Goal: Task Accomplishment & Management: Use online tool/utility

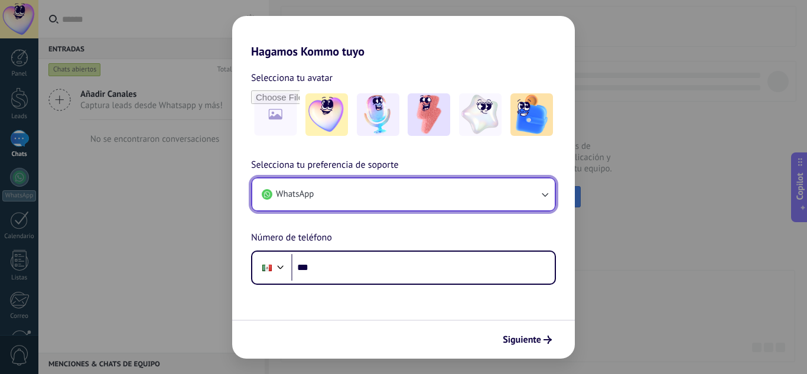
click at [381, 187] on button "WhatsApp" at bounding box center [403, 194] width 302 height 32
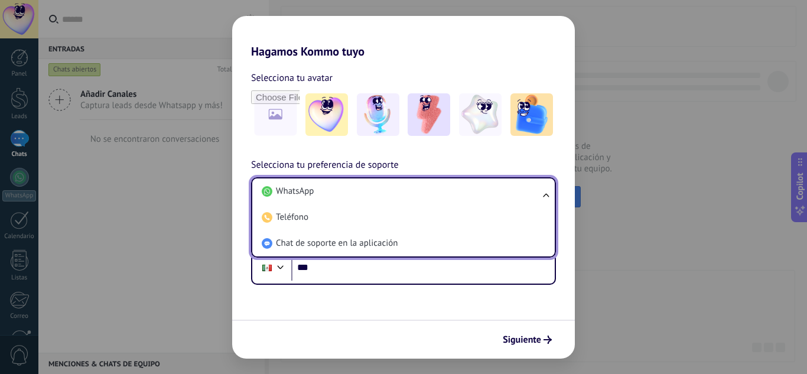
click at [381, 187] on li "WhatsApp" at bounding box center [401, 191] width 288 height 26
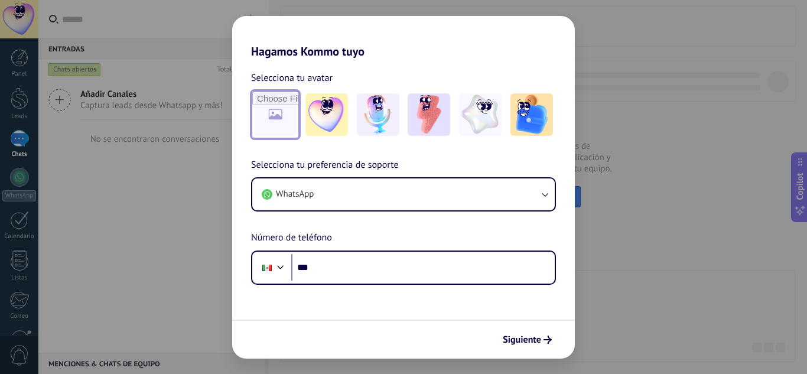
click at [280, 111] on input "file" at bounding box center [275, 115] width 46 height 46
type input "**********"
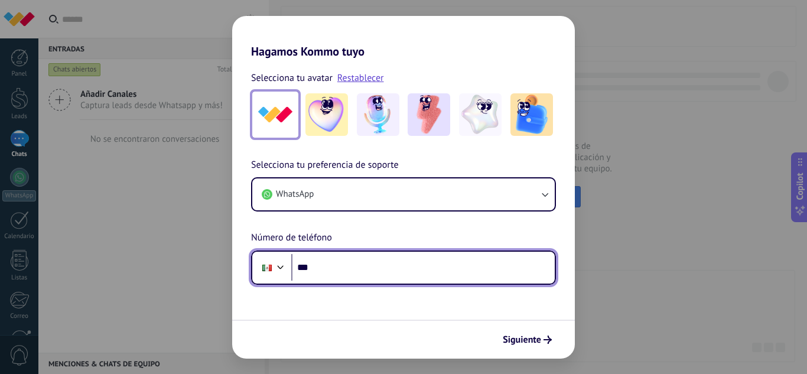
click at [341, 264] on input "***" at bounding box center [422, 267] width 263 height 27
type input "**********"
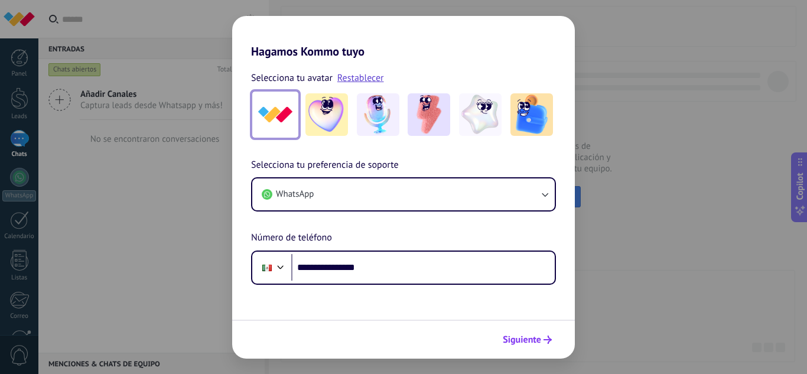
click at [516, 344] on span "Siguiente" at bounding box center [522, 339] width 38 height 8
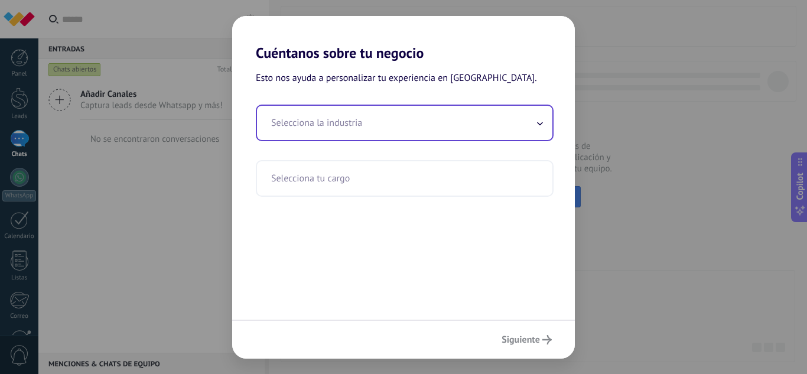
click at [403, 125] on input "text" at bounding box center [404, 123] width 295 height 34
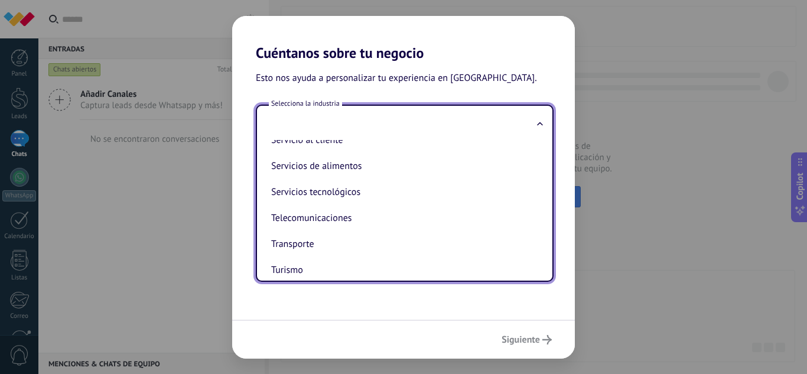
scroll to position [313, 0]
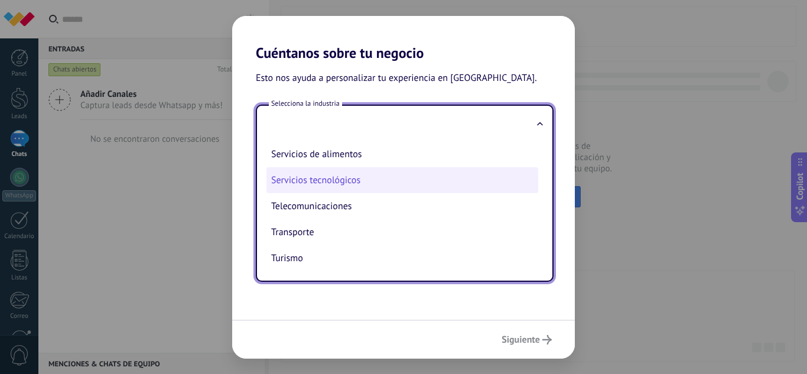
click at [374, 182] on li "Servicios tecnológicos" at bounding box center [402, 180] width 272 height 26
type input "**********"
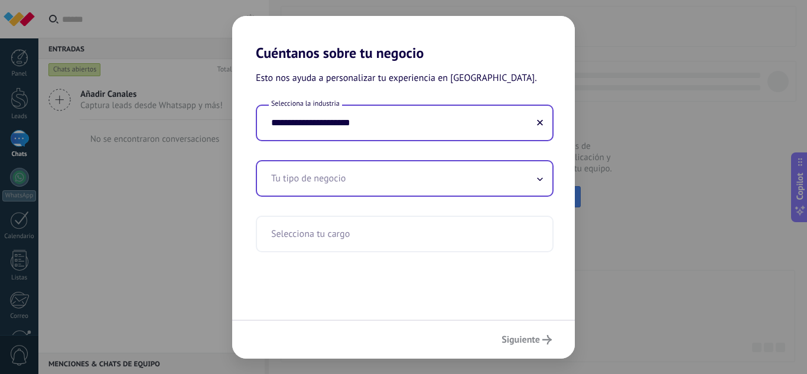
click at [378, 186] on input "text" at bounding box center [404, 178] width 295 height 34
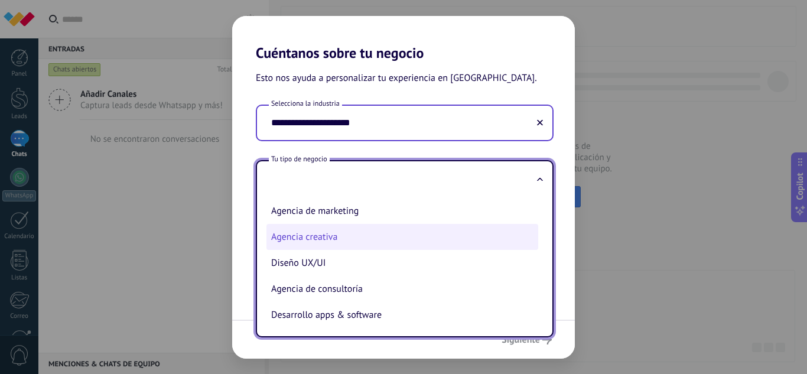
scroll to position [27, 0]
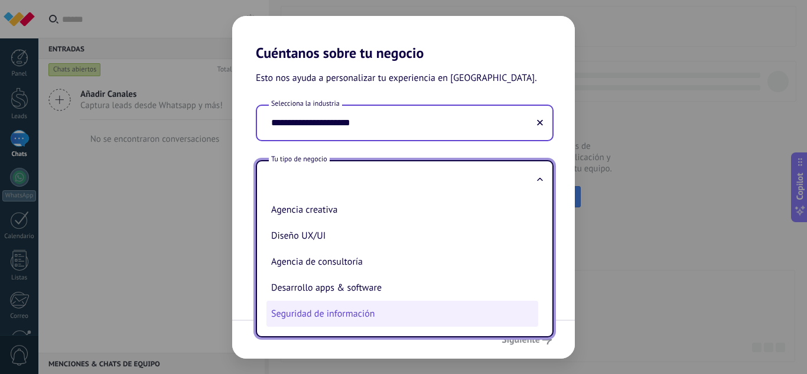
click at [398, 314] on li "Seguridad de información" at bounding box center [402, 314] width 272 height 26
type input "**********"
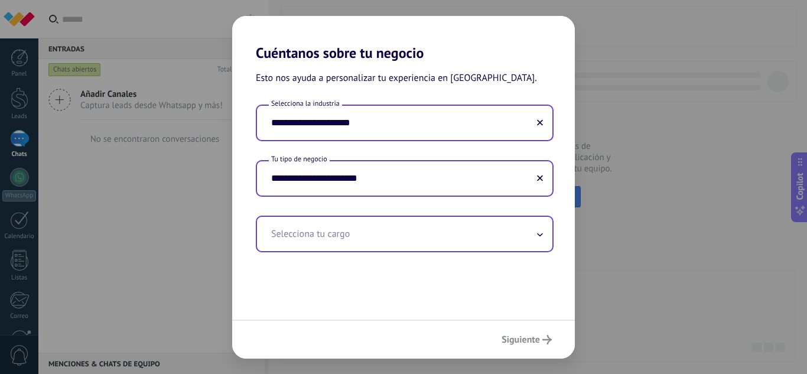
click at [412, 234] on input "text" at bounding box center [404, 234] width 295 height 34
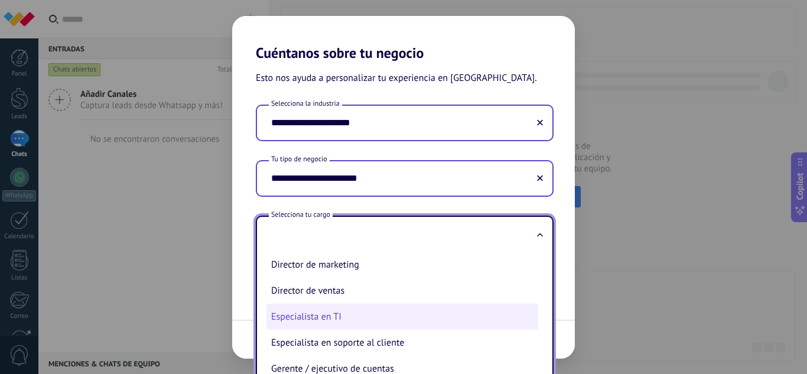
scroll to position [118, 0]
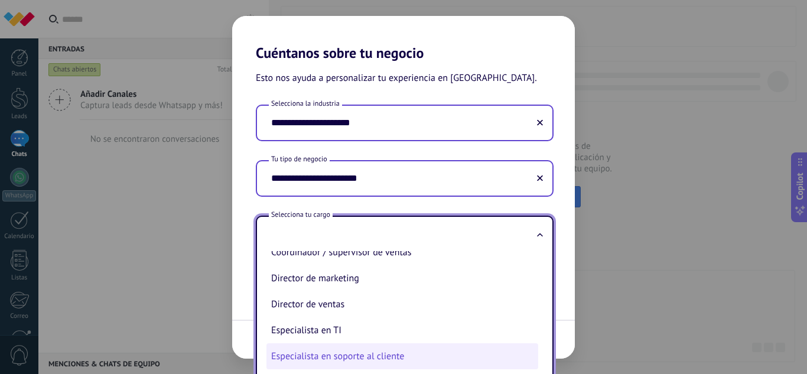
click at [406, 350] on li "Especialista en soporte al cliente" at bounding box center [402, 356] width 272 height 26
type input "**********"
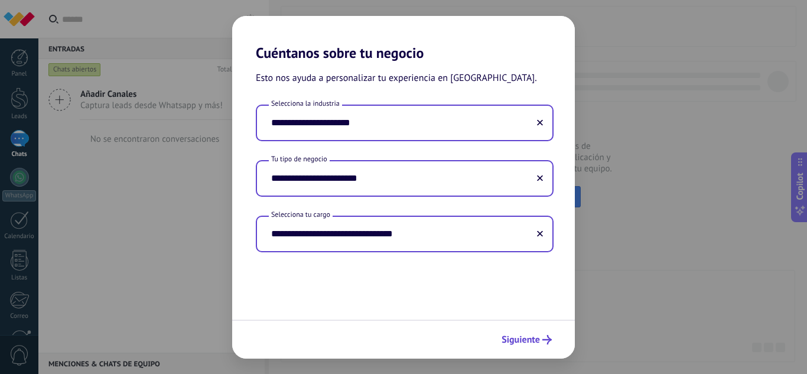
click at [527, 347] on button "Siguiente" at bounding box center [526, 340] width 61 height 20
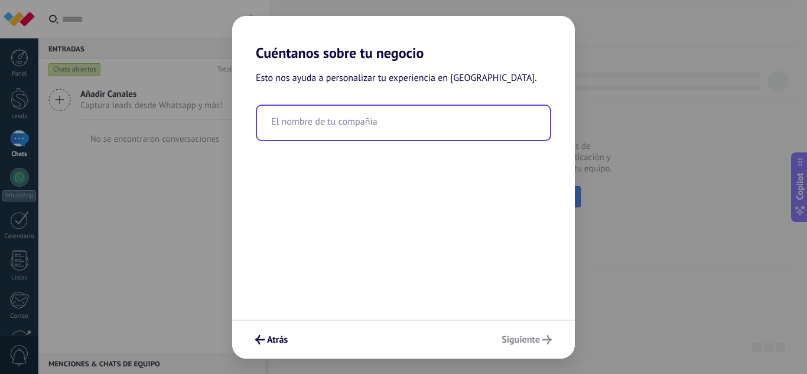
click at [383, 119] on input "text" at bounding box center [403, 123] width 293 height 34
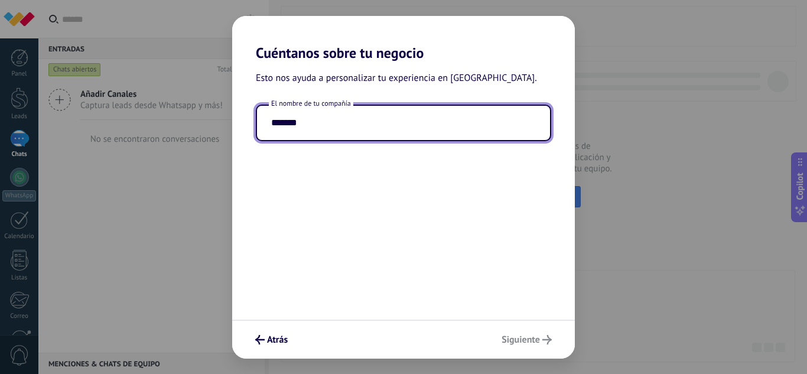
type input "*******"
click at [524, 345] on div "Atrás Siguiente" at bounding box center [403, 338] width 342 height 39
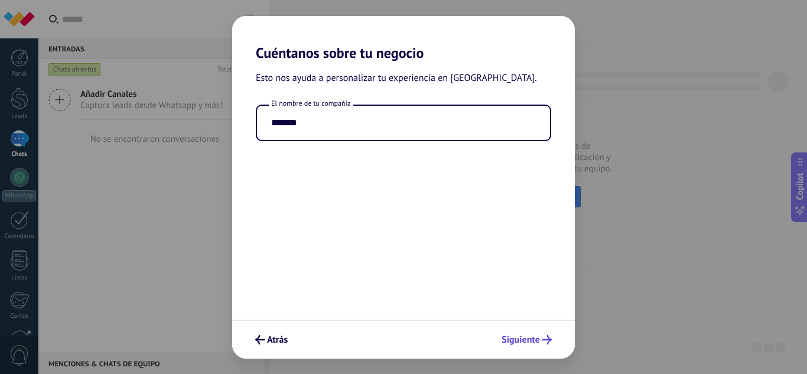
click at [523, 338] on span "Siguiente" at bounding box center [520, 339] width 38 height 8
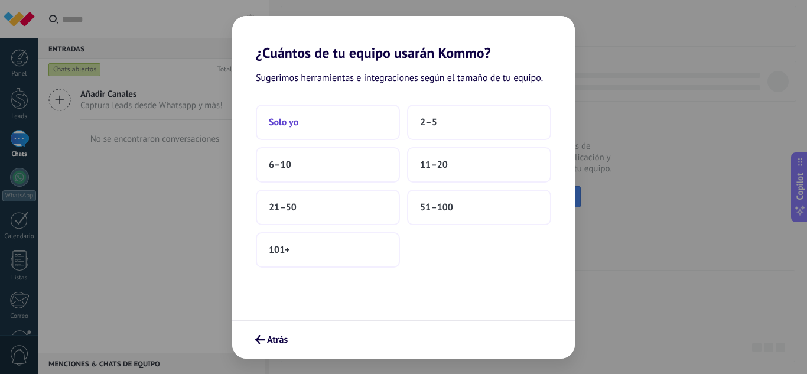
click at [331, 131] on button "Solo yo" at bounding box center [328, 122] width 144 height 35
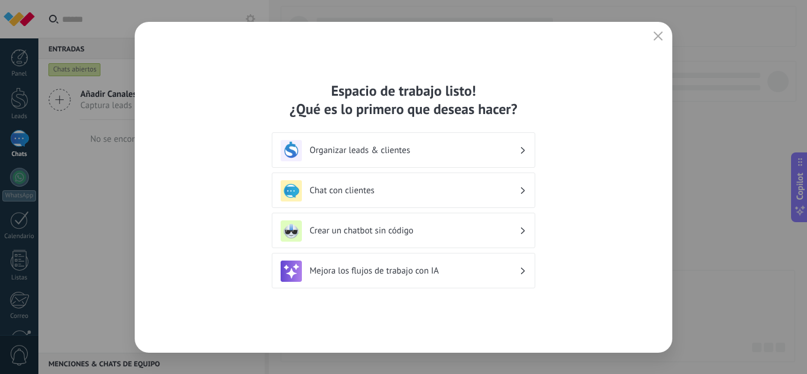
click at [423, 224] on div "Crear un chatbot sin código" at bounding box center [403, 230] width 246 height 21
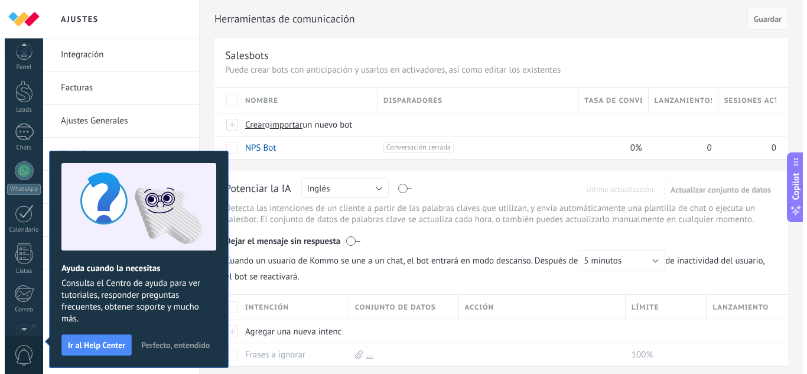
scroll to position [118, 0]
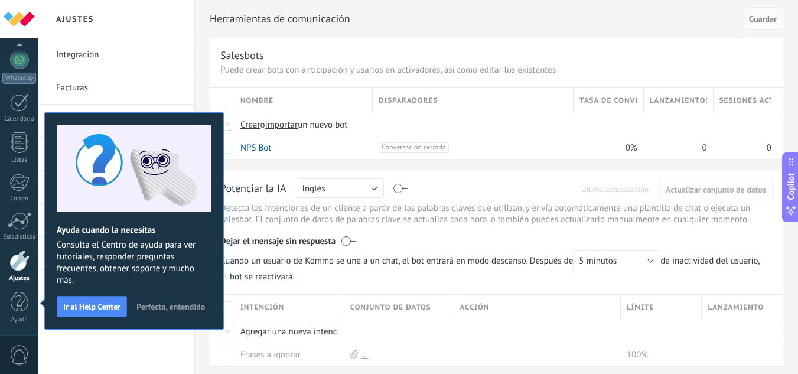
click at [164, 305] on span "Perfecto, entendido" at bounding box center [170, 306] width 68 height 8
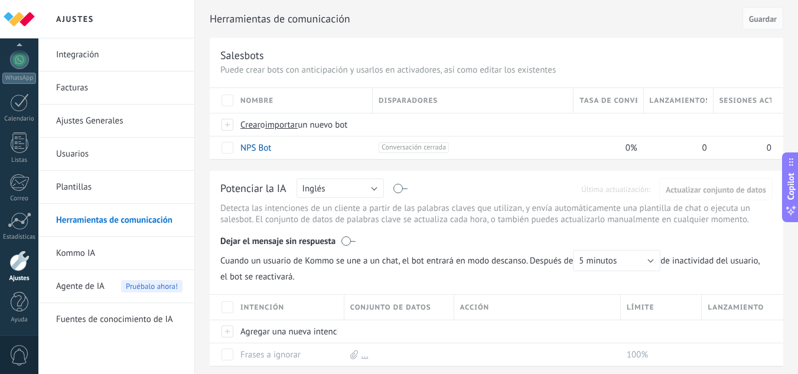
click at [343, 54] on div "Salesbots" at bounding box center [496, 55] width 552 height 14
click at [286, 66] on p "Puede crear bots con anticipación y usarlos en activadores, así como editar los…" at bounding box center [496, 69] width 552 height 11
click at [306, 68] on p "Puede crear bots con anticipación y usarlos en activadores, así como editar los…" at bounding box center [496, 69] width 552 height 11
click at [392, 71] on p "Puede crear bots con anticipación y usarlos en activadores, así como editar los…" at bounding box center [496, 69] width 552 height 11
click at [272, 97] on span "Nombre" at bounding box center [256, 100] width 33 height 11
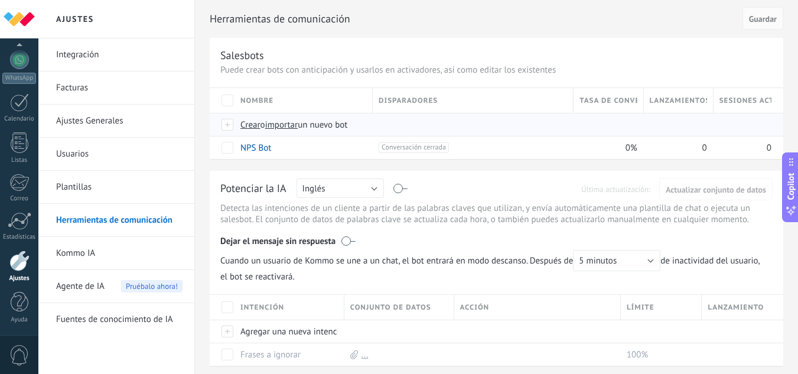
click at [247, 123] on span "Crear" at bounding box center [250, 124] width 20 height 11
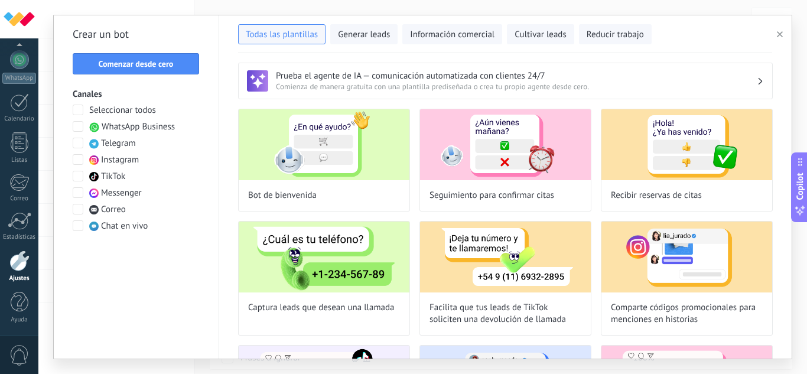
click at [76, 125] on span at bounding box center [78, 126] width 11 height 11
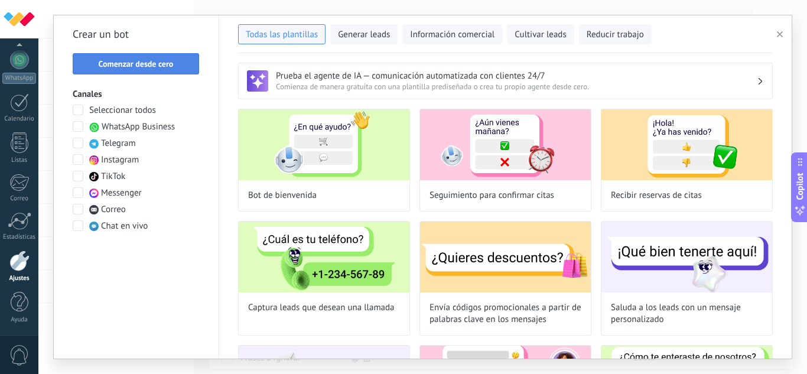
click at [168, 66] on span "Comenzar desde cero" at bounding box center [136, 64] width 75 height 8
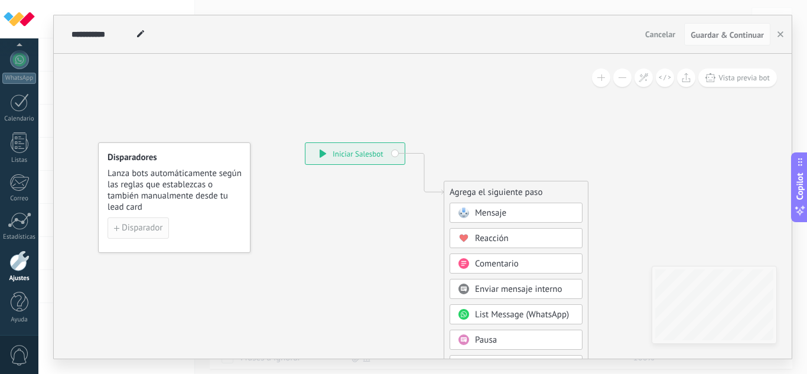
click at [162, 223] on button "Disparador" at bounding box center [137, 227] width 61 height 21
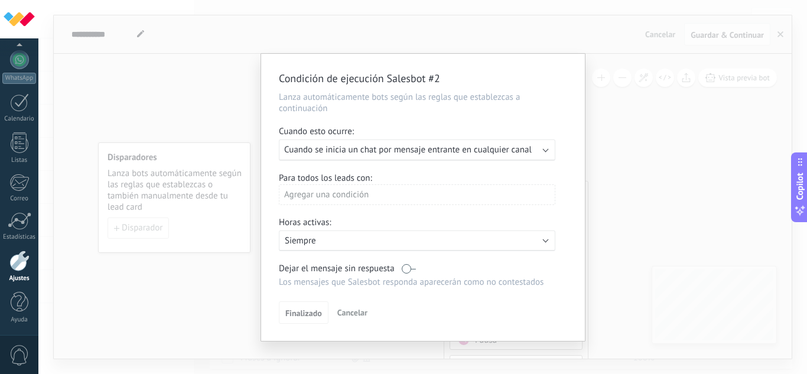
click at [437, 191] on div "Agregar una condición" at bounding box center [417, 194] width 276 height 21
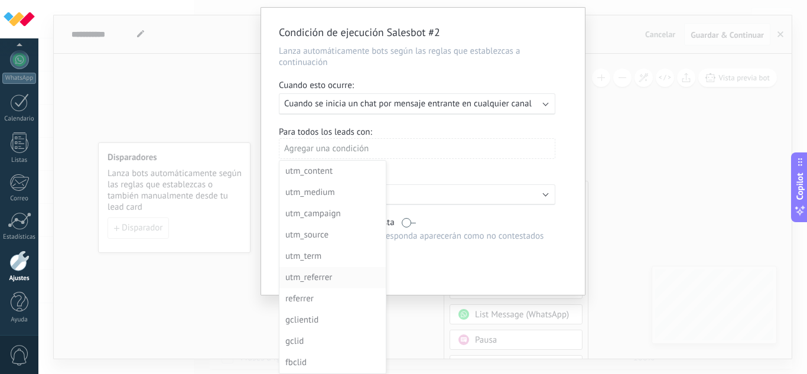
scroll to position [0, 0]
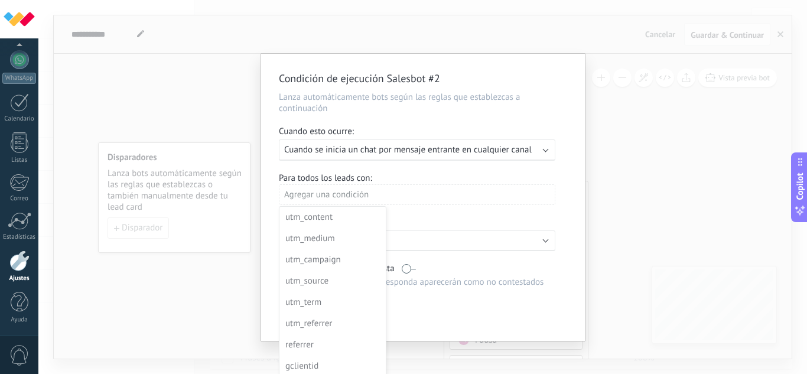
click at [637, 171] on div "Condición de ejecución Salesbot #2 Lanza automáticamente bots según las reglas …" at bounding box center [422, 187] width 768 height 374
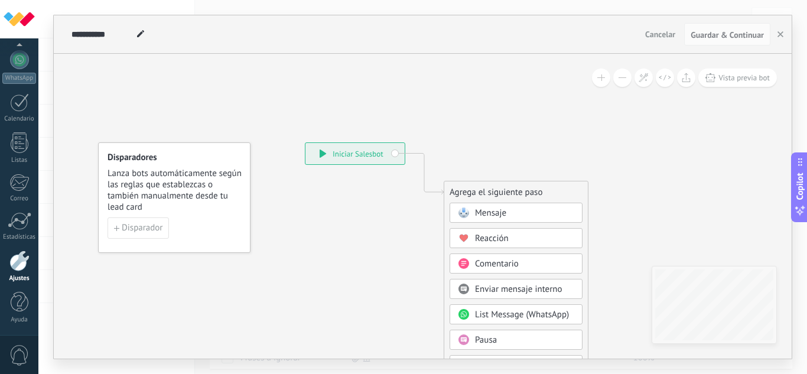
click at [317, 157] on div "**********" at bounding box center [354, 153] width 99 height 21
click at [161, 224] on span "Disparador" at bounding box center [142, 228] width 41 height 8
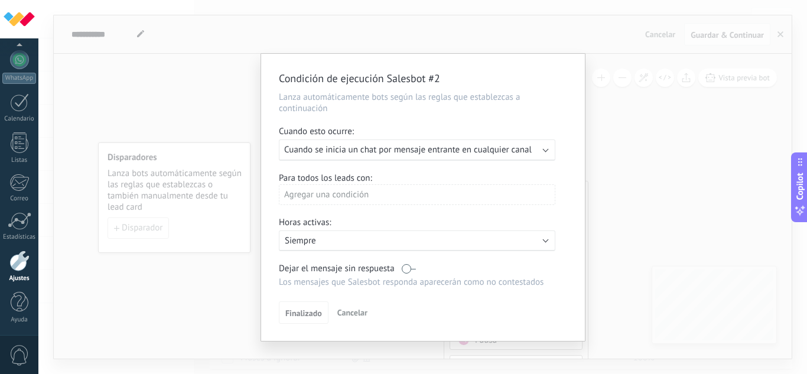
click at [396, 154] on span "Cuando se inicia un chat por mensaje entrante en cualquier canal" at bounding box center [407, 149] width 247 height 11
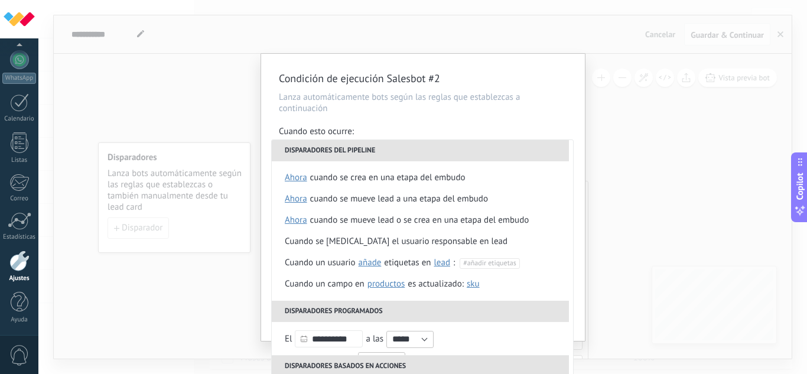
click at [663, 225] on div "Condición de ejecución Salesbot #2 Lanza automáticamente bots según las reglas …" at bounding box center [422, 187] width 768 height 374
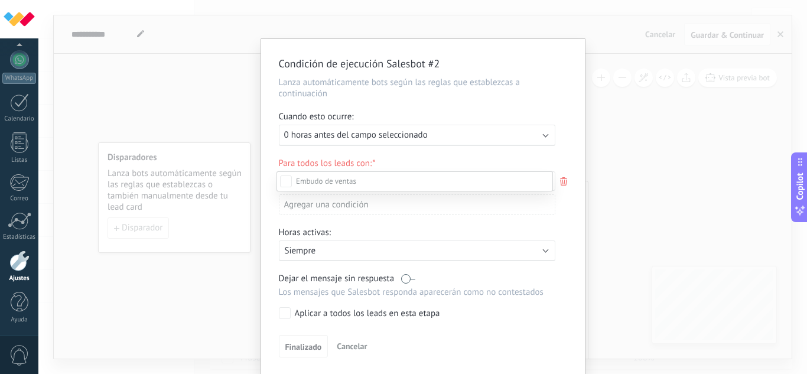
scroll to position [118, 0]
click at [681, 147] on div at bounding box center [422, 187] width 768 height 374
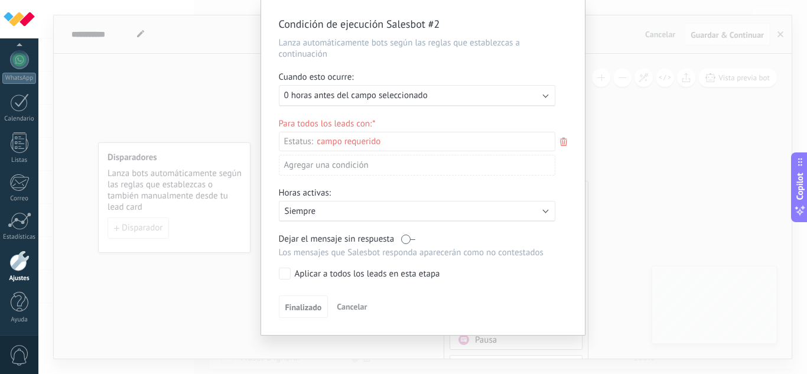
scroll to position [0, 0]
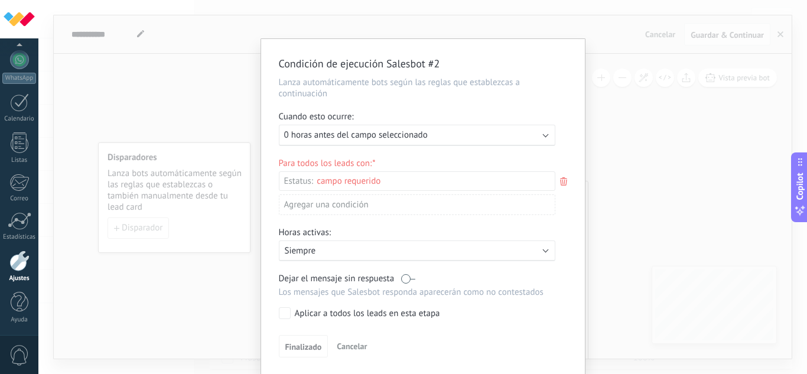
click at [449, 133] on div "Ejecutar: 0 horas antes del campo seleccionado" at bounding box center [412, 134] width 256 height 11
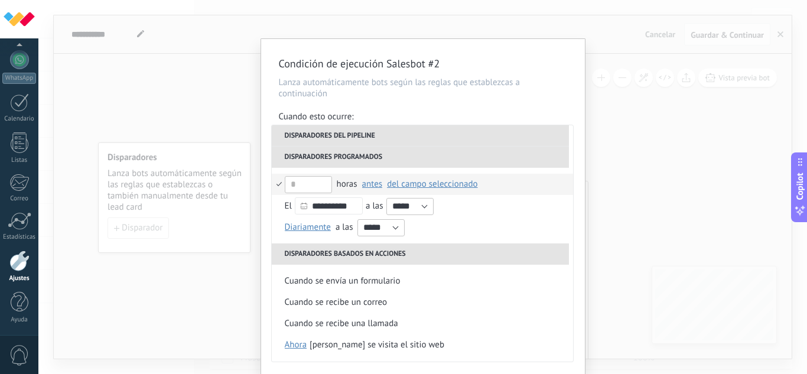
scroll to position [40, 0]
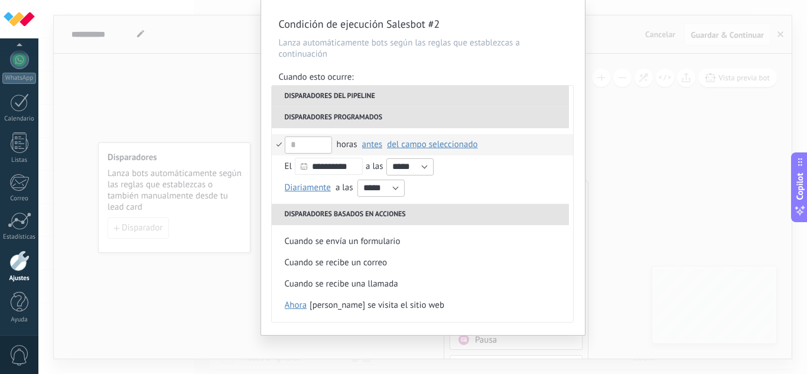
click at [699, 122] on div "Condición de ejecución Salesbot #2 Lanza automáticamente bots según las reglas …" at bounding box center [422, 187] width 768 height 374
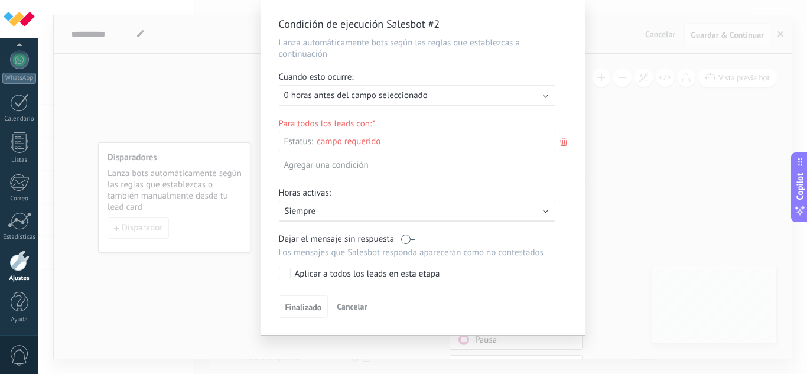
click at [678, 125] on div "Condición de ejecución Salesbot #2 Lanza automáticamente bots según las reglas …" at bounding box center [422, 187] width 768 height 374
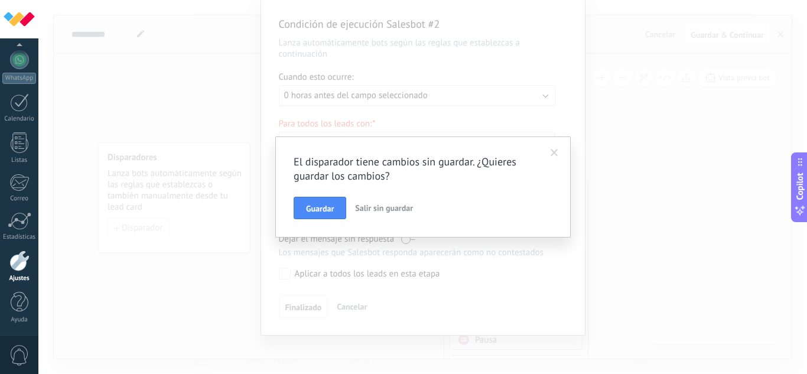
click at [386, 203] on span "Salir sin guardar" at bounding box center [384, 208] width 58 height 11
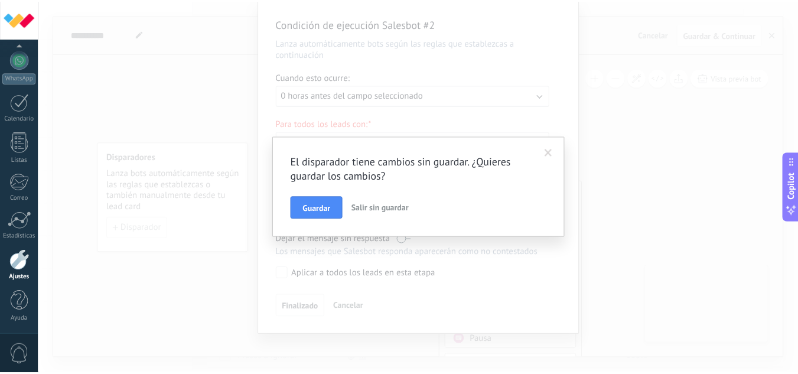
scroll to position [0, 0]
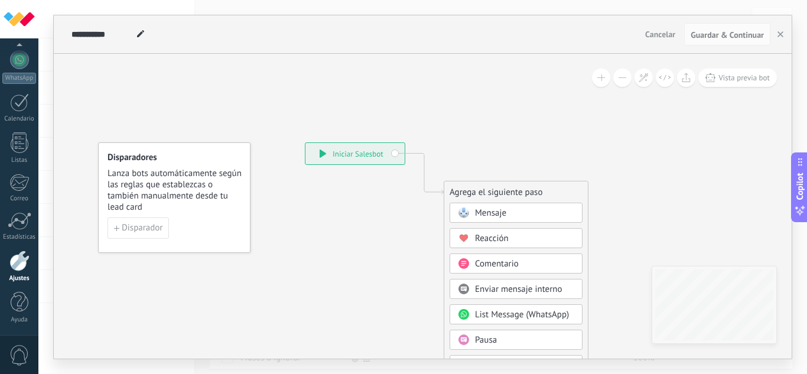
click at [489, 214] on span "Mensaje" at bounding box center [490, 212] width 31 height 11
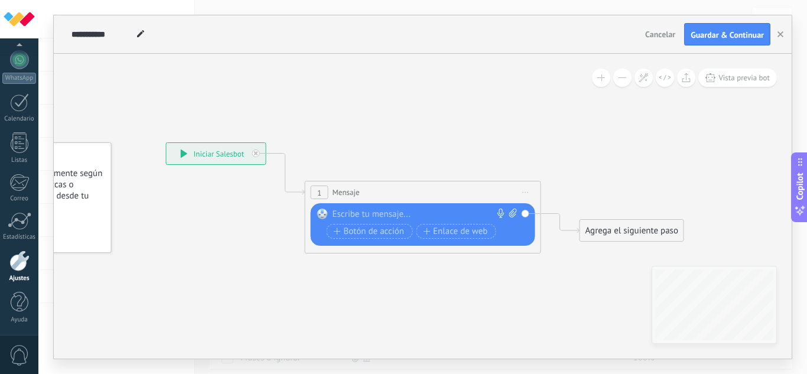
click at [418, 213] on div at bounding box center [419, 214] width 175 height 12
click at [12, 266] on div at bounding box center [19, 260] width 20 height 21
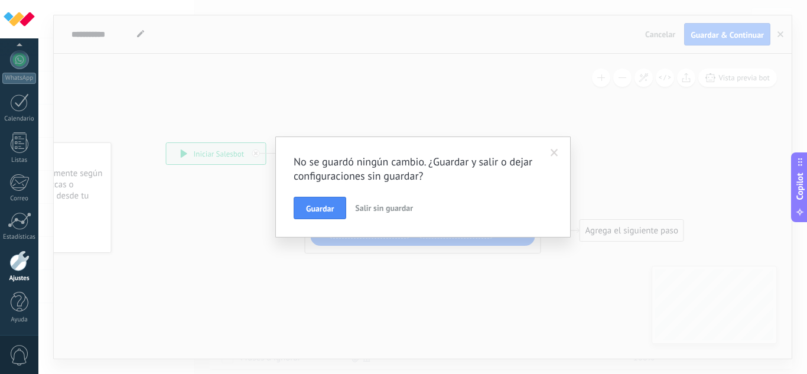
click at [364, 203] on button "Salir sin guardar" at bounding box center [383, 208] width 67 height 22
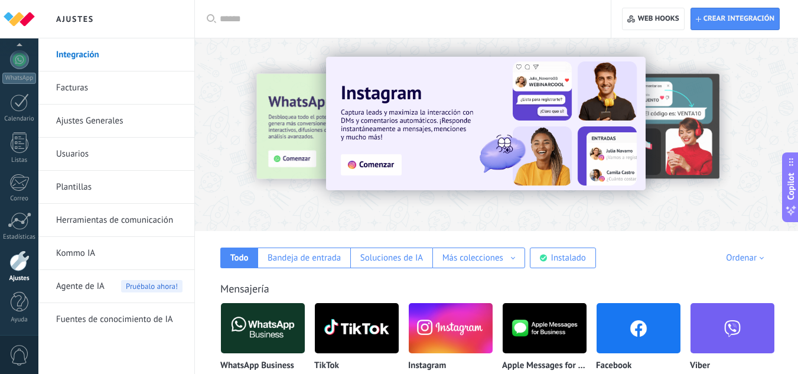
click at [109, 63] on link "Integración" at bounding box center [119, 54] width 126 height 33
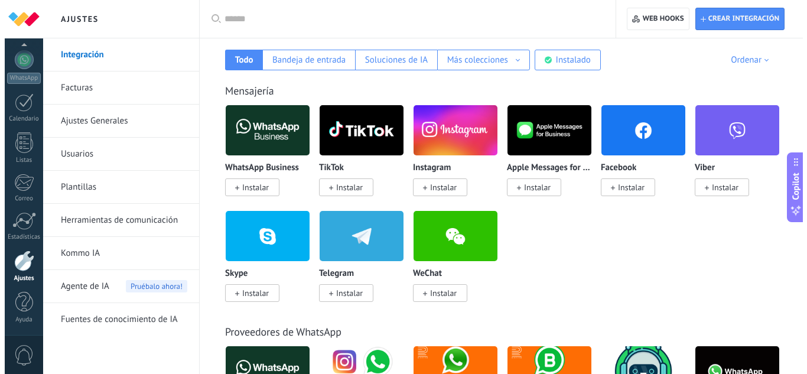
scroll to position [177, 0]
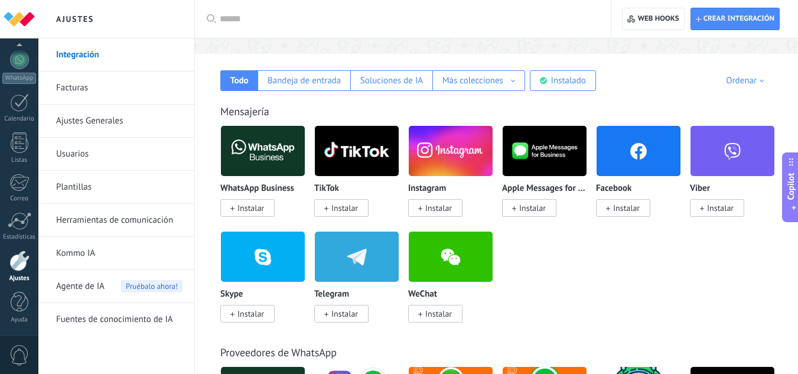
click at [258, 156] on img at bounding box center [263, 150] width 84 height 57
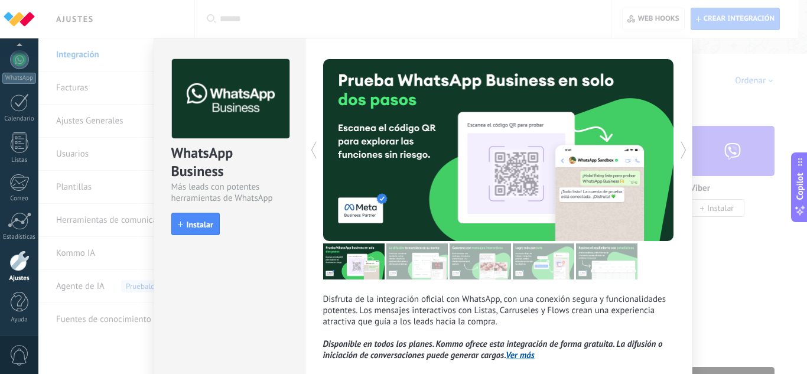
scroll to position [0, 0]
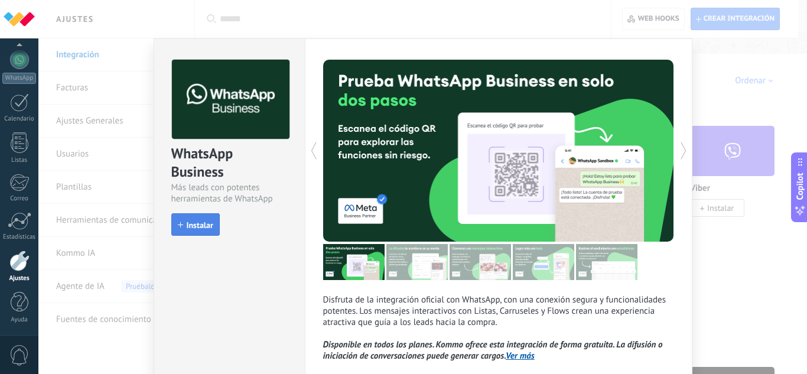
click at [207, 230] on button "Instalar" at bounding box center [195, 224] width 48 height 22
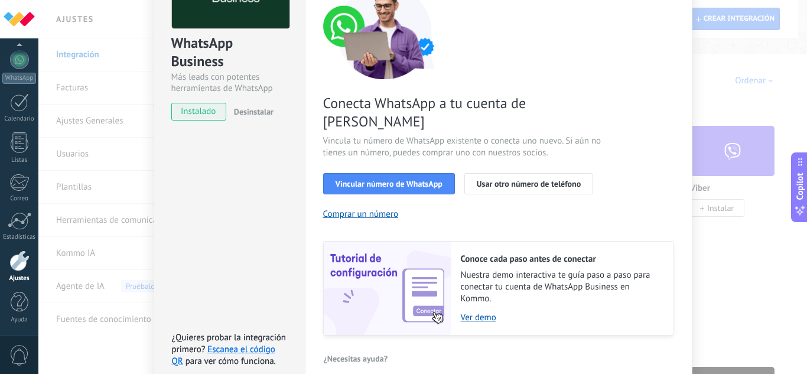
scroll to position [118, 0]
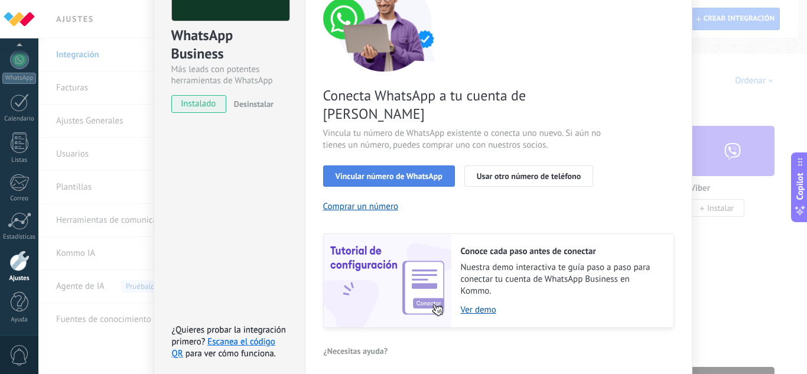
click at [383, 172] on span "Vincular número de WhatsApp" at bounding box center [388, 176] width 107 height 8
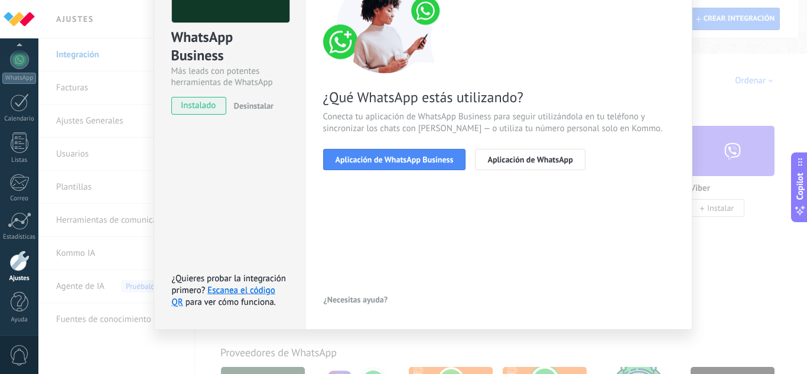
scroll to position [57, 0]
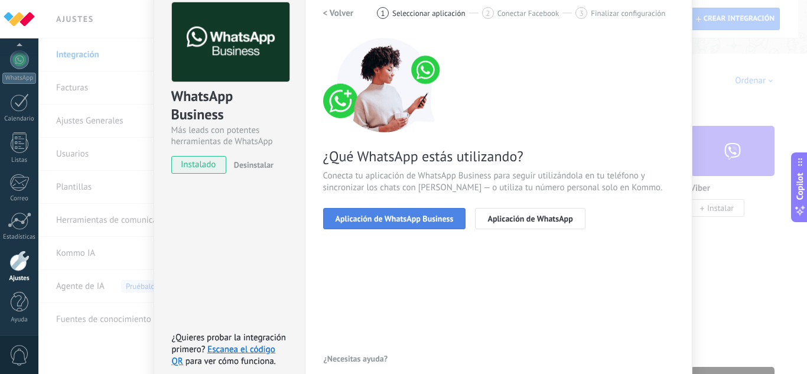
click at [403, 210] on button "Aplicación de WhatsApp Business" at bounding box center [394, 218] width 143 height 21
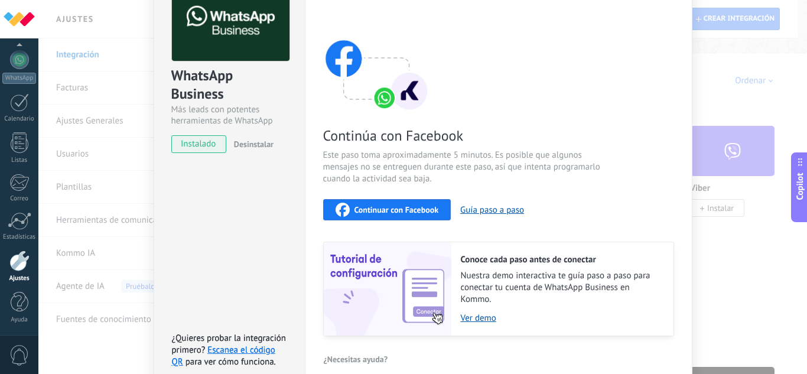
scroll to position [19, 0]
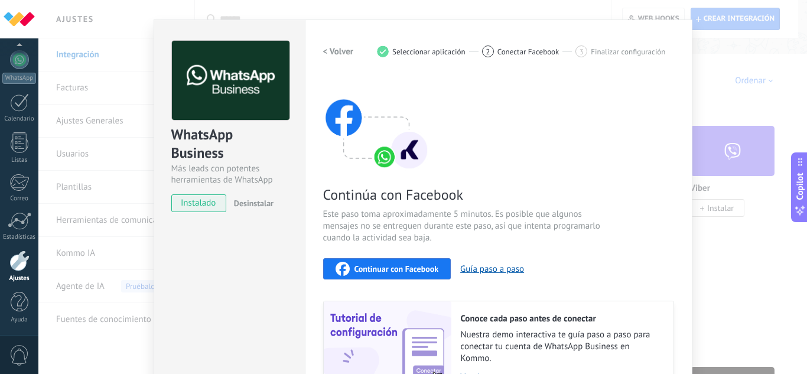
click at [428, 265] on span "Continuar con Facebook" at bounding box center [396, 269] width 84 height 8
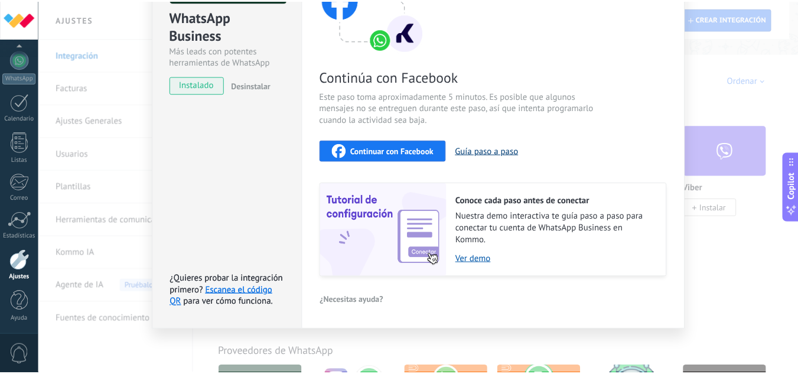
scroll to position [0, 0]
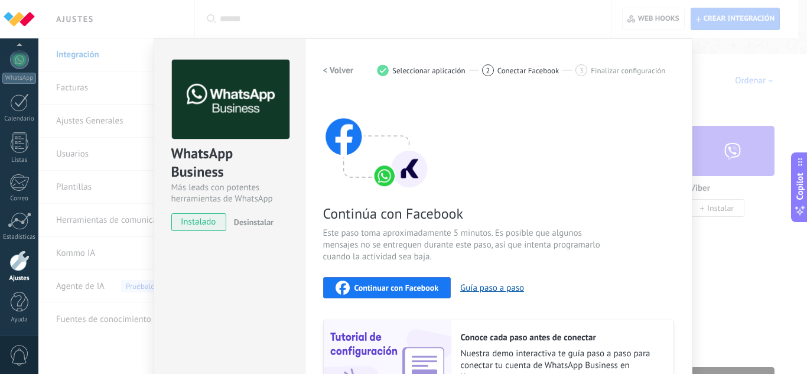
click at [138, 48] on div "WhatsApp Business Más leads con potentes herramientas de WhatsApp instalado Des…" at bounding box center [422, 187] width 768 height 374
